Goal: Transaction & Acquisition: Purchase product/service

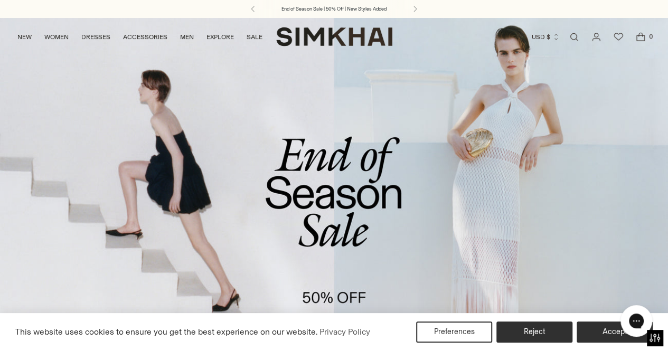
click at [335, 192] on link "/collections/sale" at bounding box center [334, 208] width 668 height 383
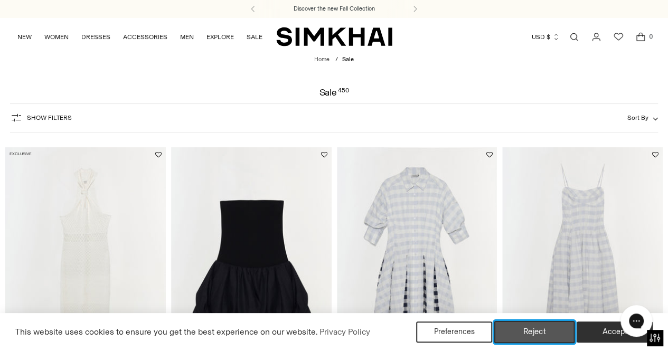
click at [536, 334] on button "Reject" at bounding box center [534, 332] width 81 height 22
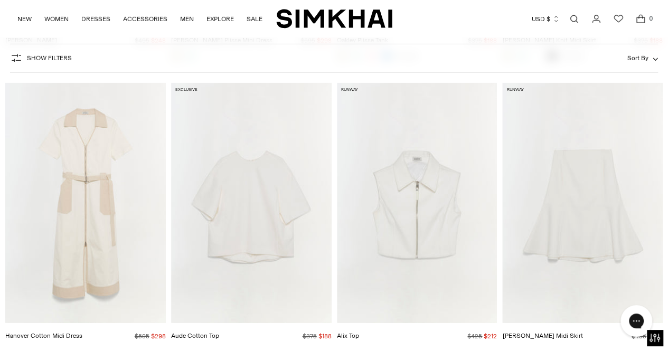
scroll to position [5667, 0]
click at [0, 0] on img "Alix Top" at bounding box center [0, 0] width 0 height 0
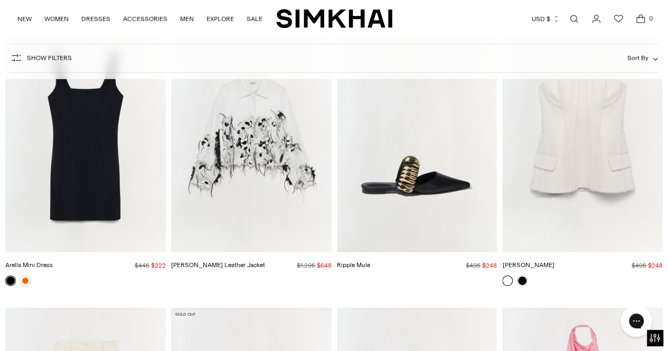
scroll to position [7489, 0]
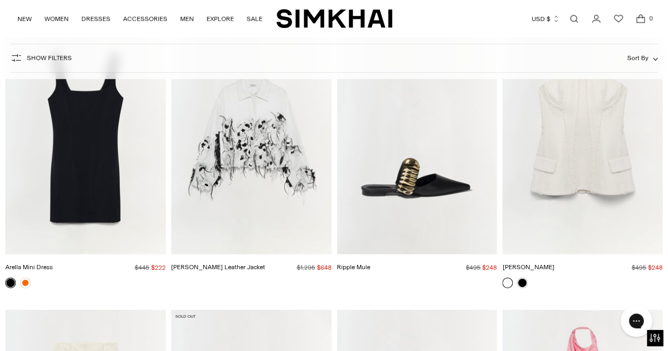
click at [0, 0] on img "Ripple Mule" at bounding box center [0, 0] width 0 height 0
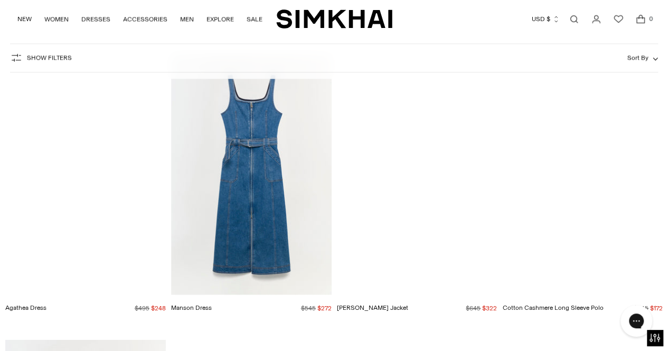
scroll to position [10980, 0]
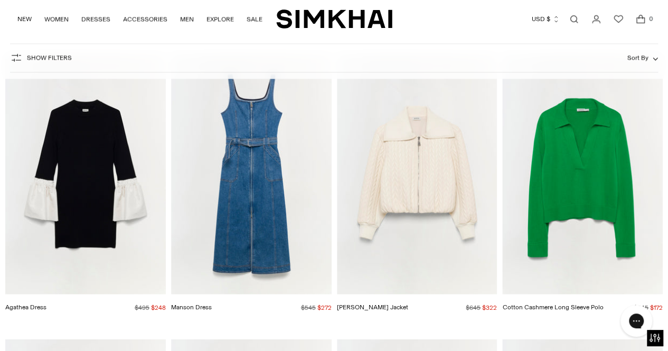
click at [0, 0] on img "Palmer Jacket" at bounding box center [0, 0] width 0 height 0
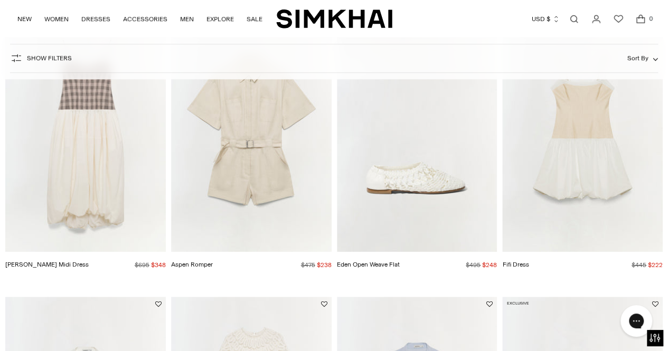
scroll to position [22, 0]
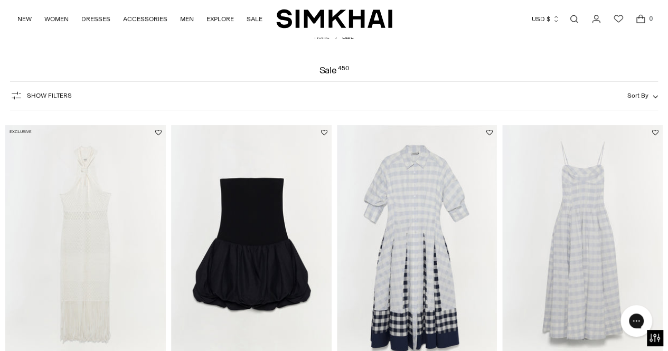
click at [31, 94] on span "Show Filters" at bounding box center [49, 95] width 45 height 7
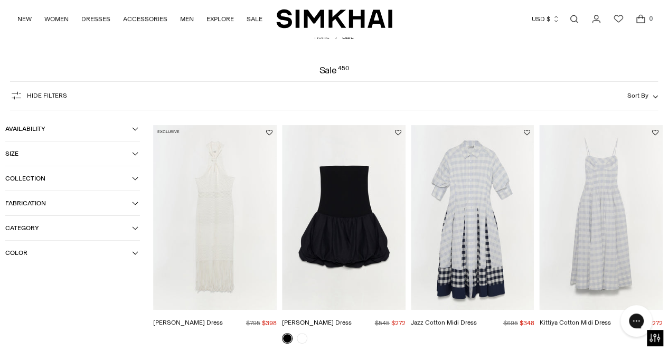
click at [135, 157] on icon "button" at bounding box center [135, 153] width 6 height 6
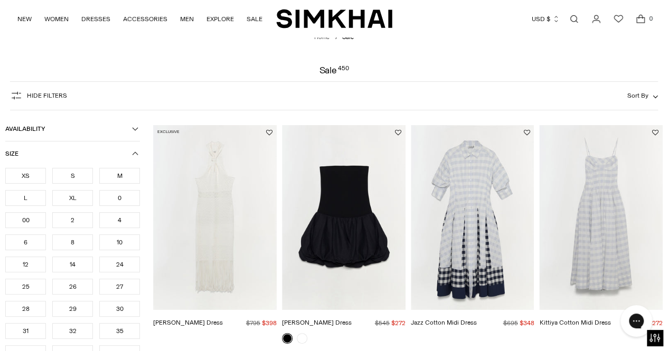
click at [26, 173] on div "XS" at bounding box center [25, 176] width 41 height 16
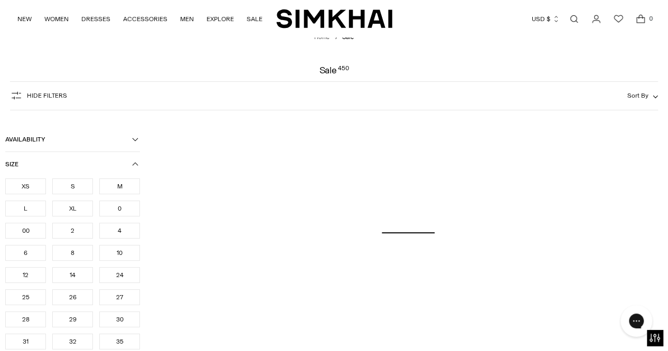
scroll to position [278, 0]
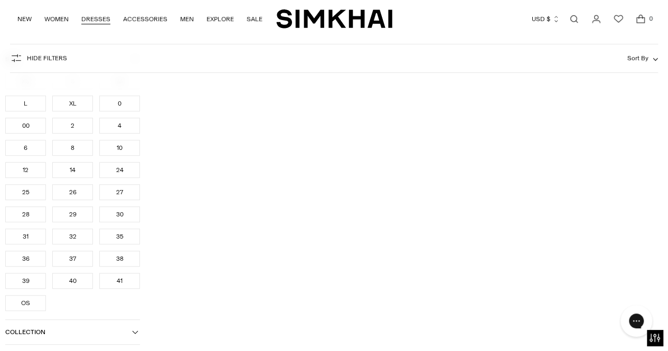
click at [120, 109] on div "0" at bounding box center [119, 103] width 41 height 16
click at [120, 89] on div "M" at bounding box center [119, 81] width 41 height 16
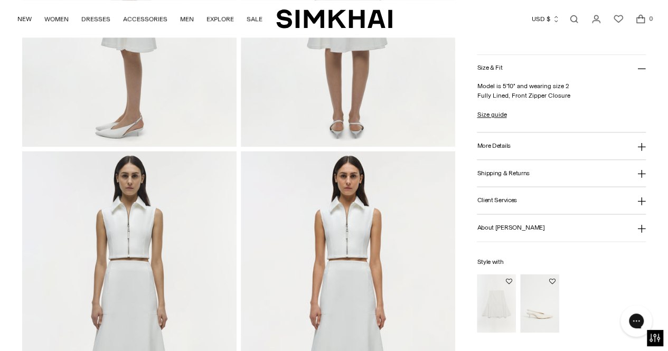
scroll to position [591, 0]
